Goal: Information Seeking & Learning: Find specific page/section

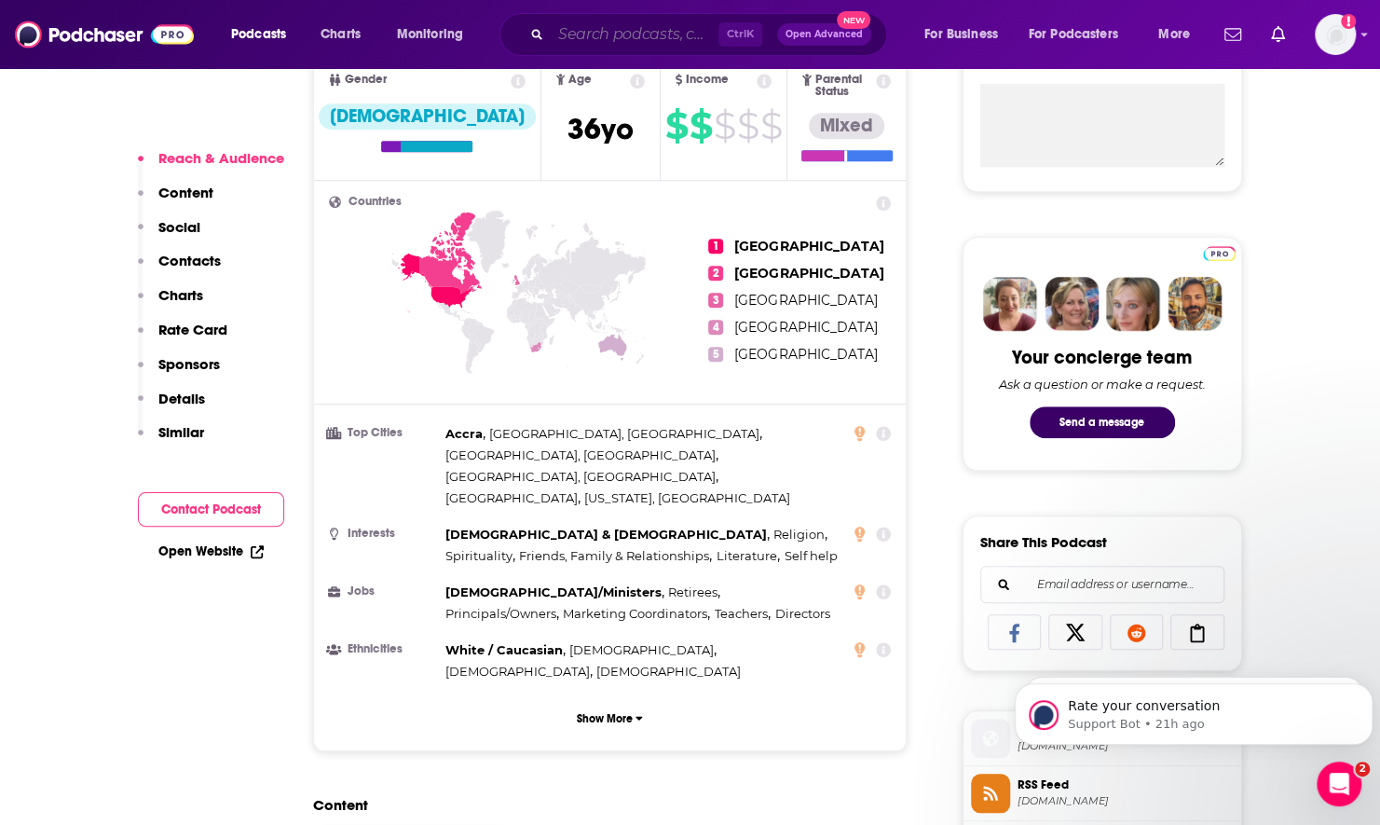
click at [569, 41] on input "Search podcasts, credits, & more..." at bounding box center [635, 35] width 168 height 30
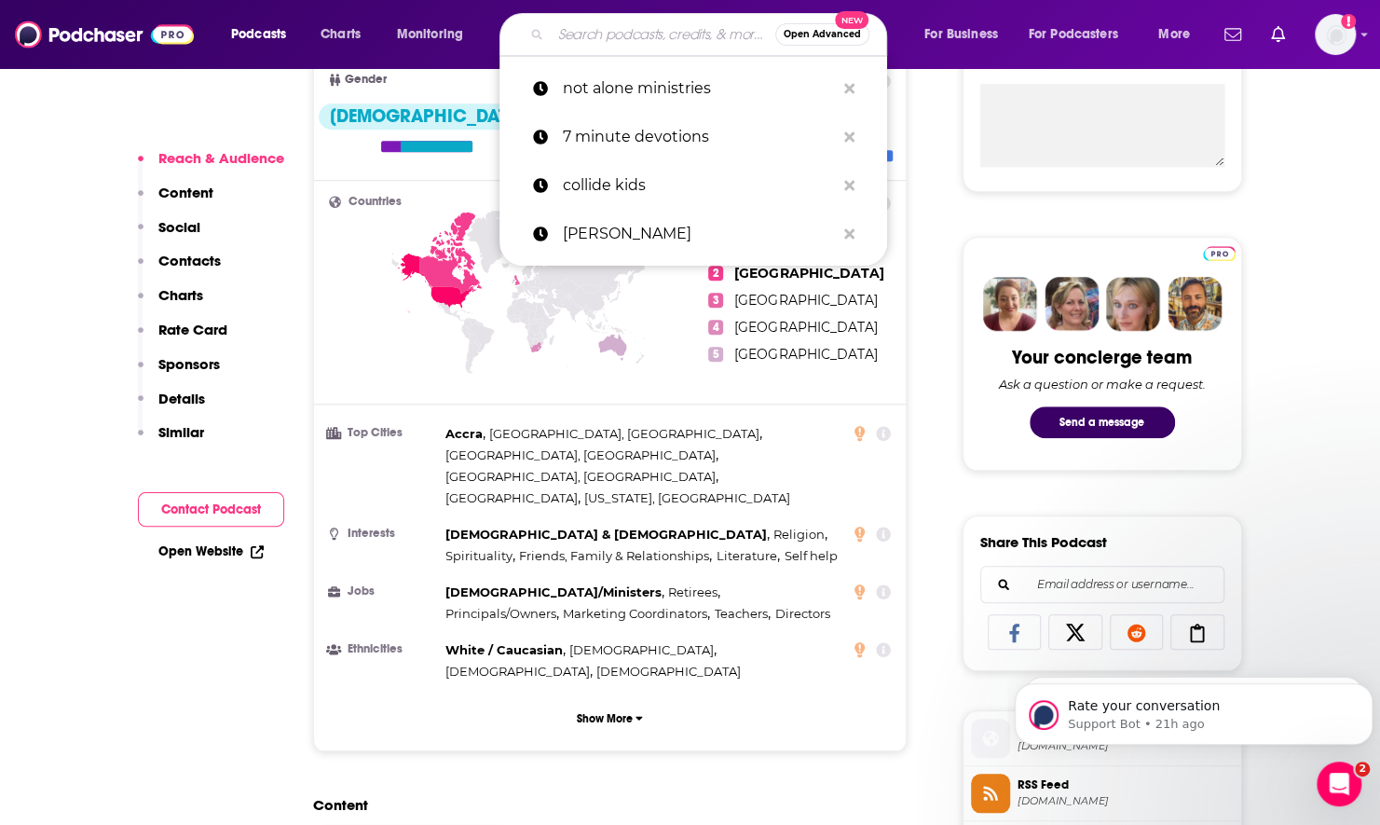
paste input "The [PERSON_NAME] Podcast"
type input "The [PERSON_NAME] Podcast"
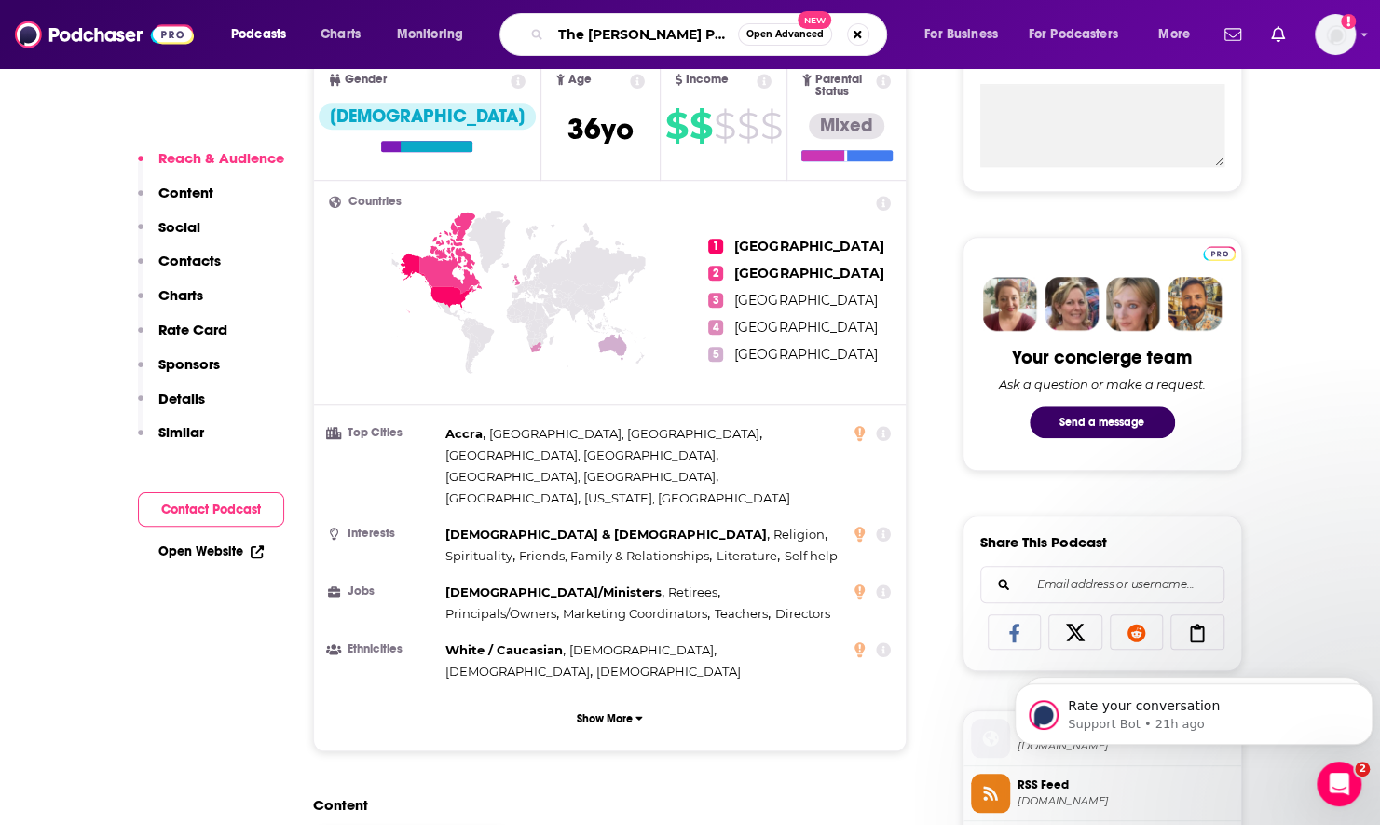
scroll to position [0, 17]
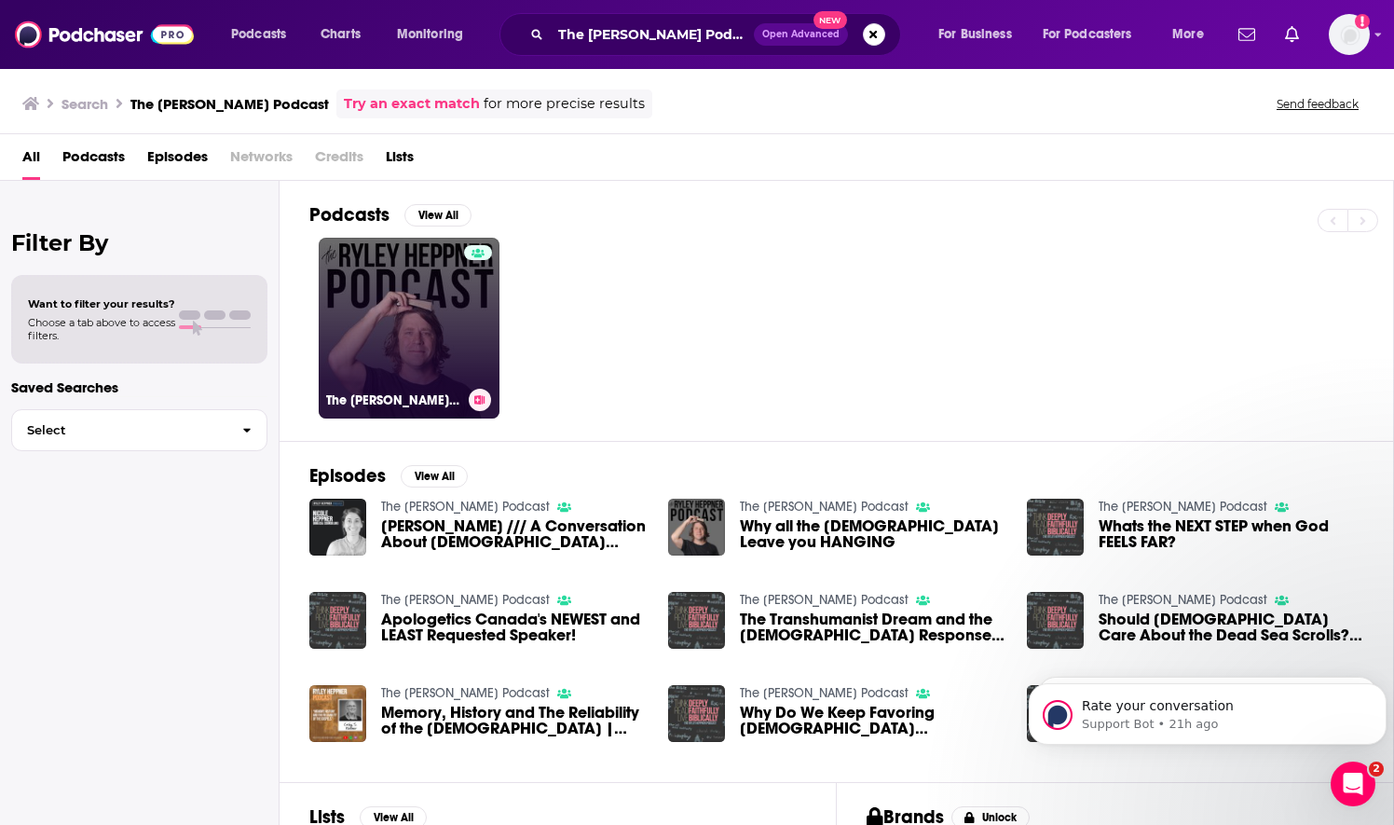
click at [406, 319] on link "The [PERSON_NAME] Podcast" at bounding box center [409, 328] width 181 height 181
